Goal: Find specific page/section: Find specific page/section

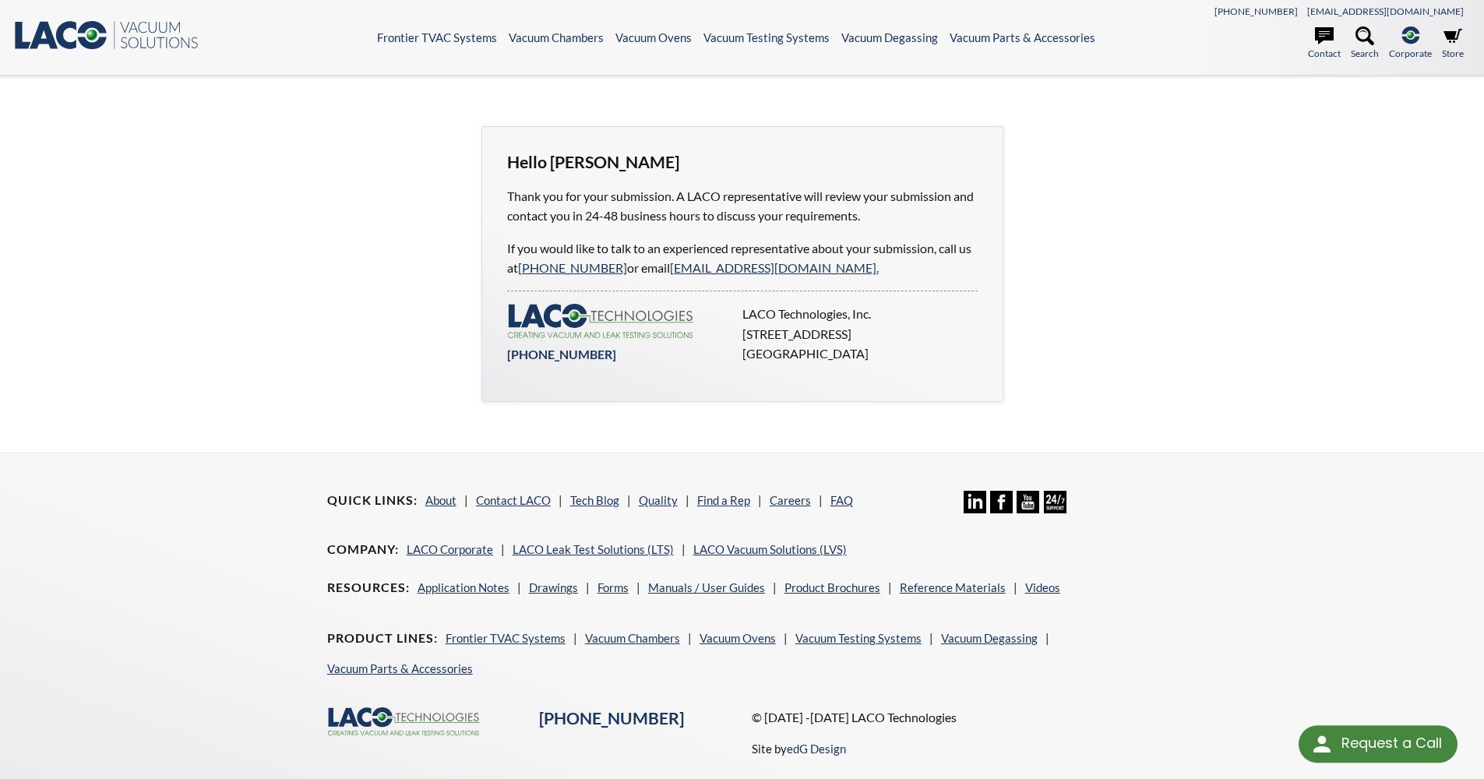
select select "Language Translate Widget"
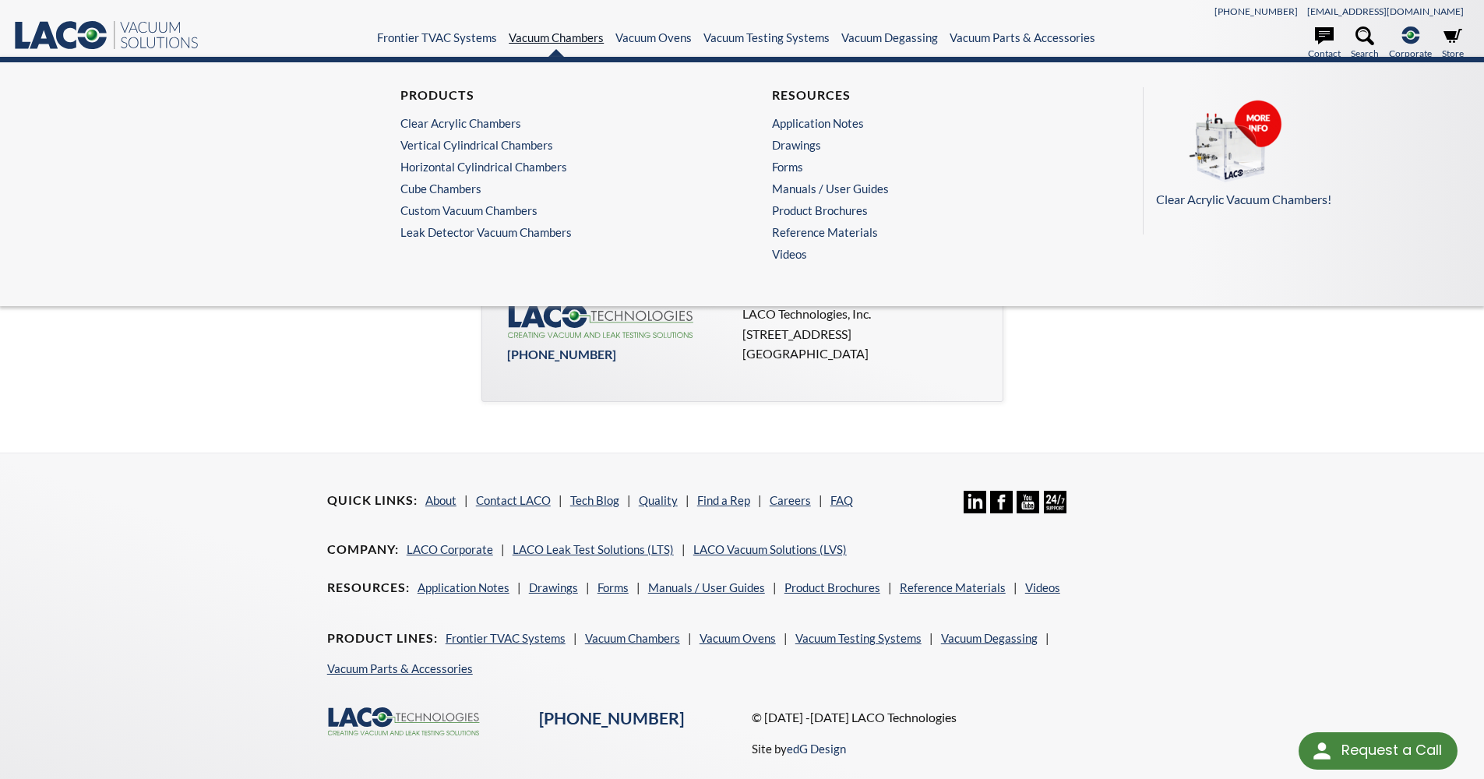
click at [543, 39] on link "Vacuum Chambers" at bounding box center [556, 37] width 95 height 14
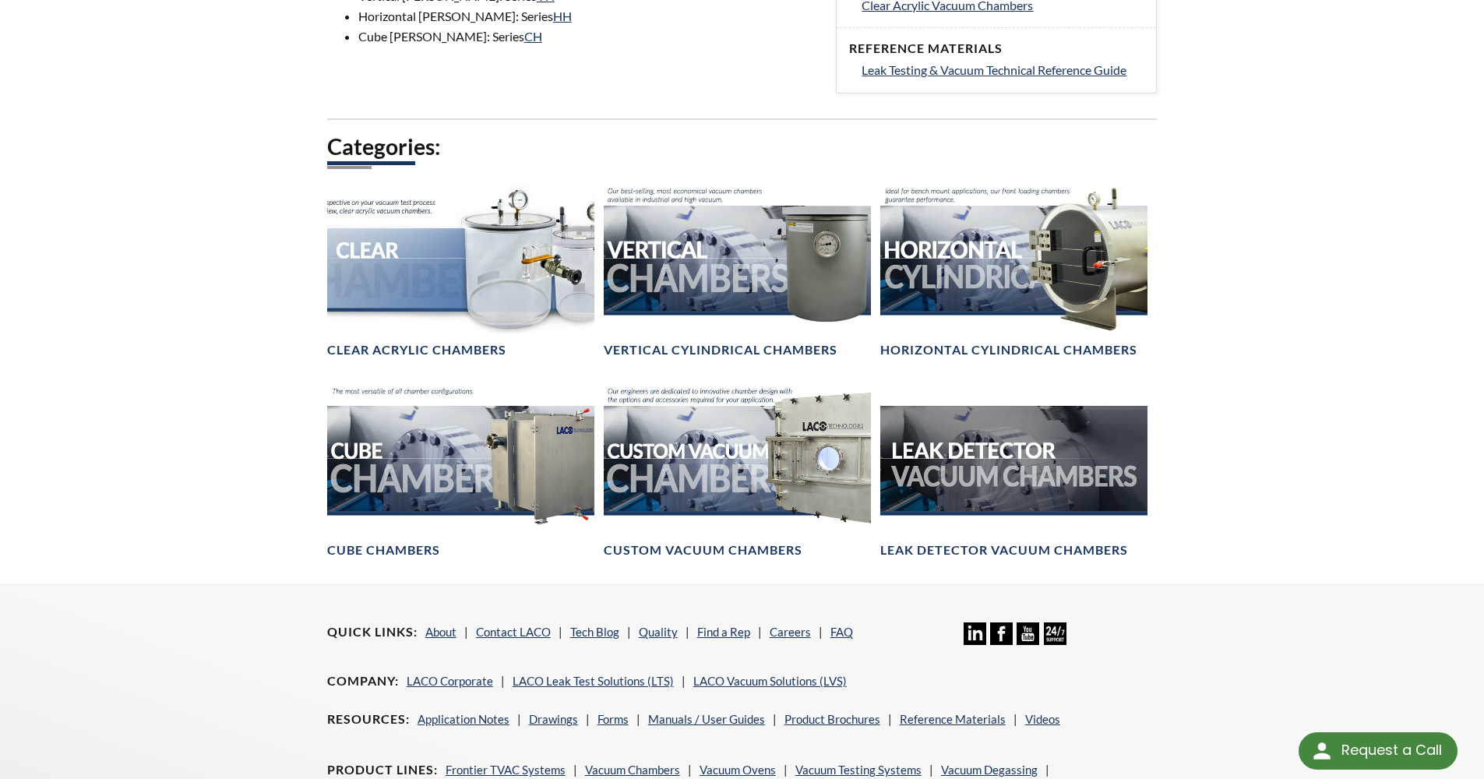
scroll to position [784, 0]
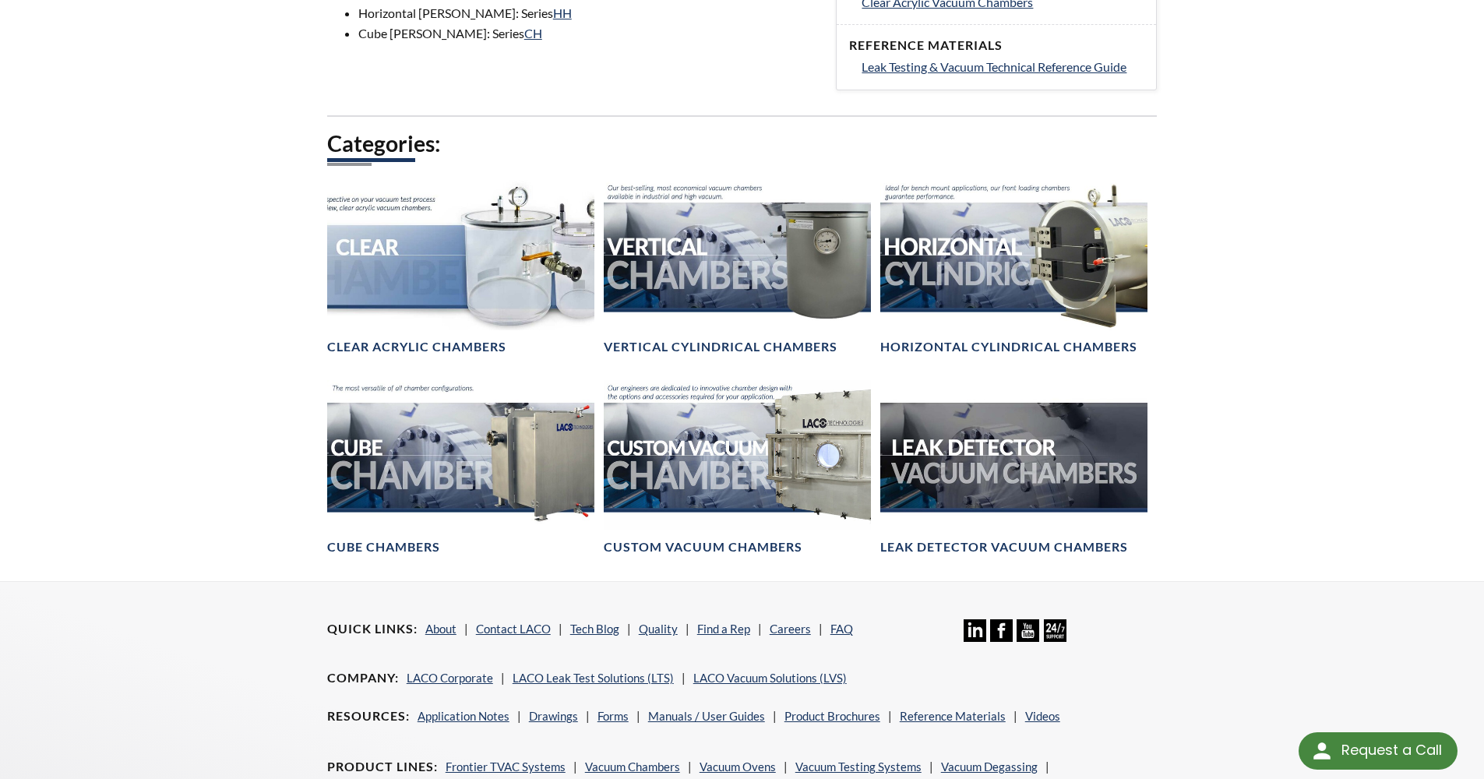
click at [761, 553] on div "Custom Vacuum Chambers" at bounding box center [737, 480] width 267 height 200
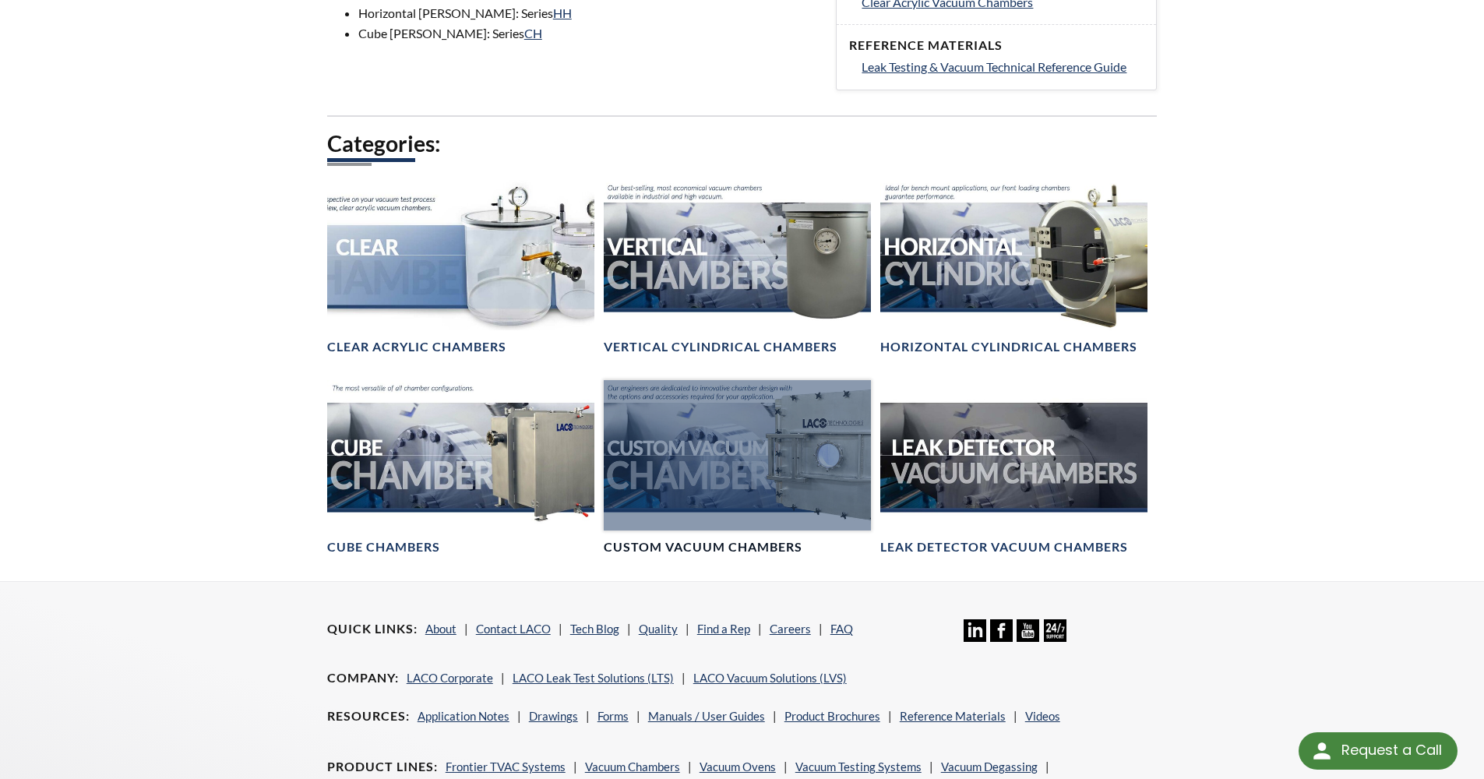
click at [761, 539] on h4 "Custom Vacuum Chambers" at bounding box center [703, 547] width 199 height 16
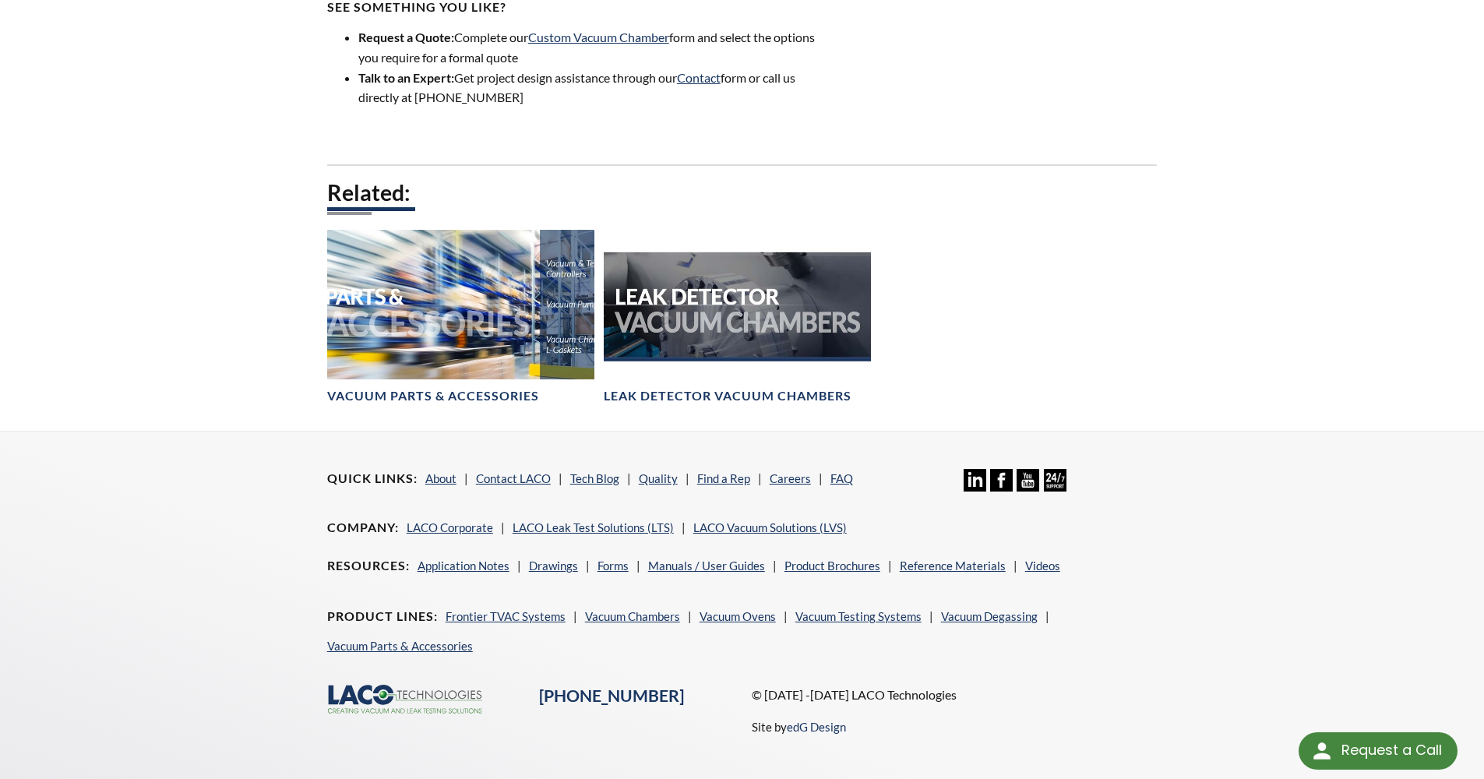
scroll to position [1846, 0]
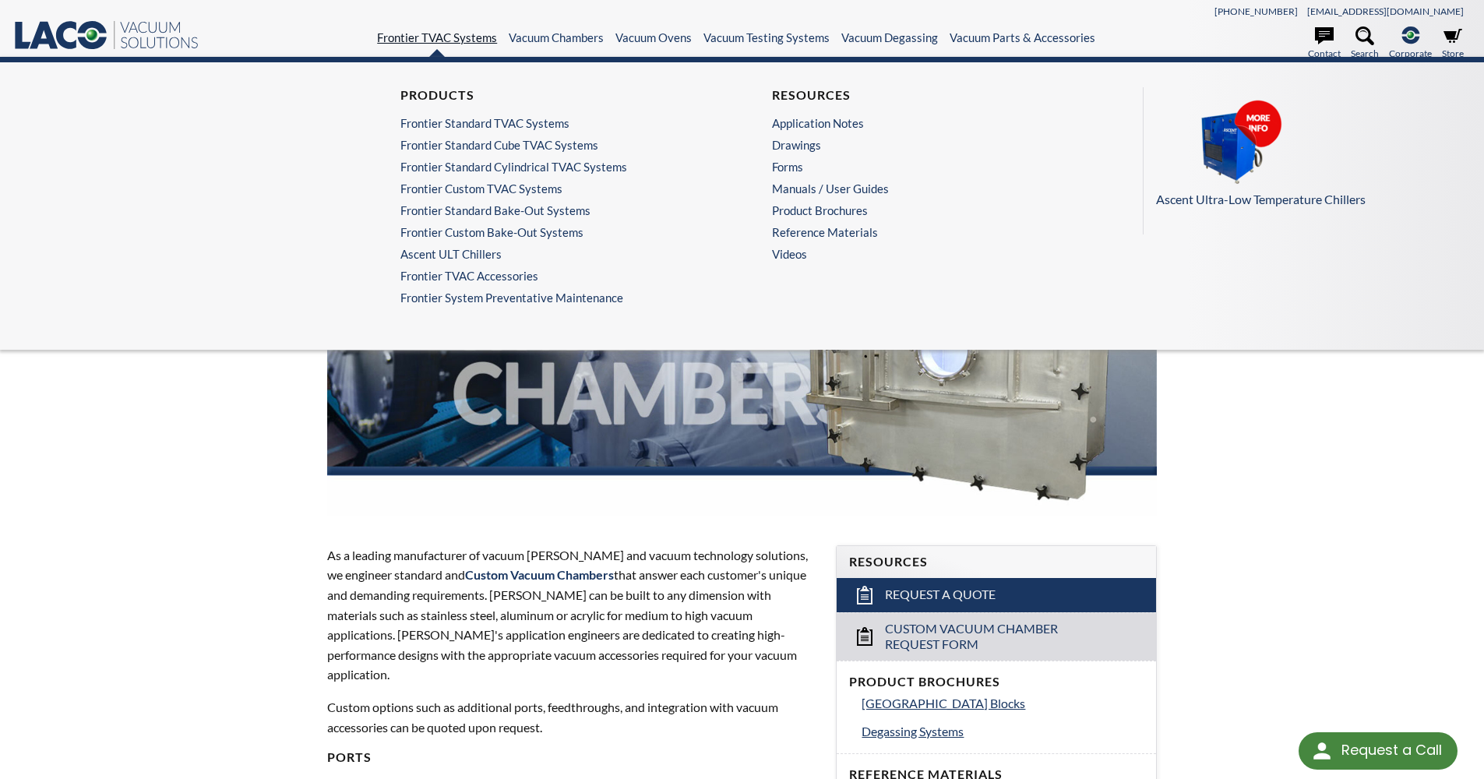
scroll to position [0, 0]
